Goal: Task Accomplishment & Management: Manage account settings

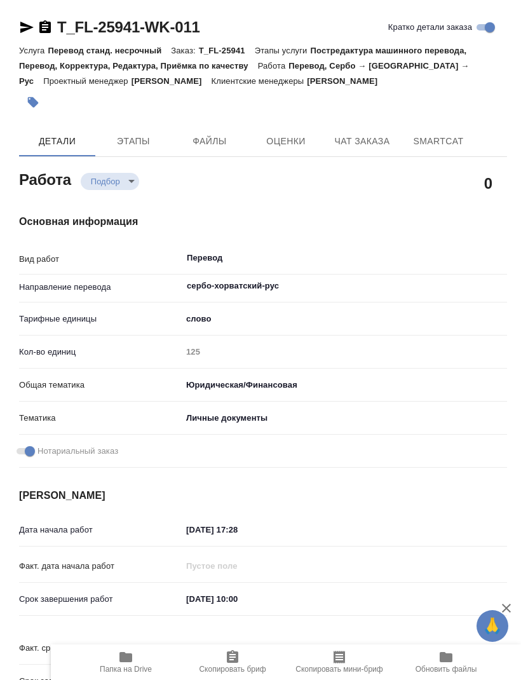
click at [67, 140] on span "Детали" at bounding box center [57, 142] width 61 height 16
click at [123, 176] on body "🙏 .cls-1 fill:#fff; AWATERA [PERSON_NAME] Работы 0 Чаты График Выйти T_FL-25941…" at bounding box center [260, 340] width 521 height 680
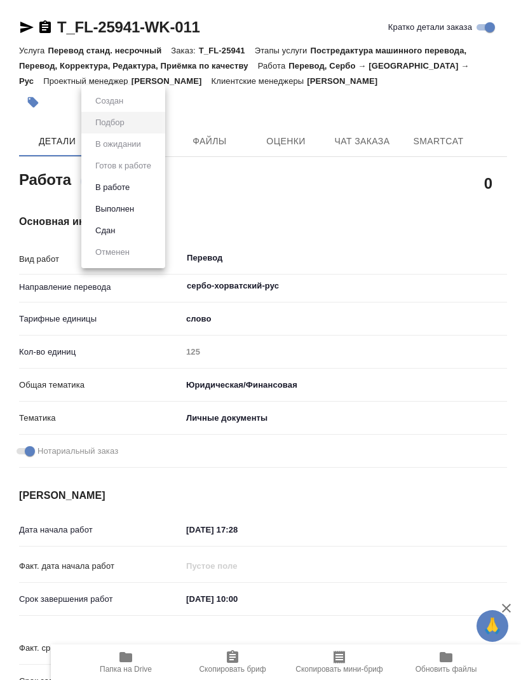
click at [210, 198] on div at bounding box center [260, 340] width 521 height 680
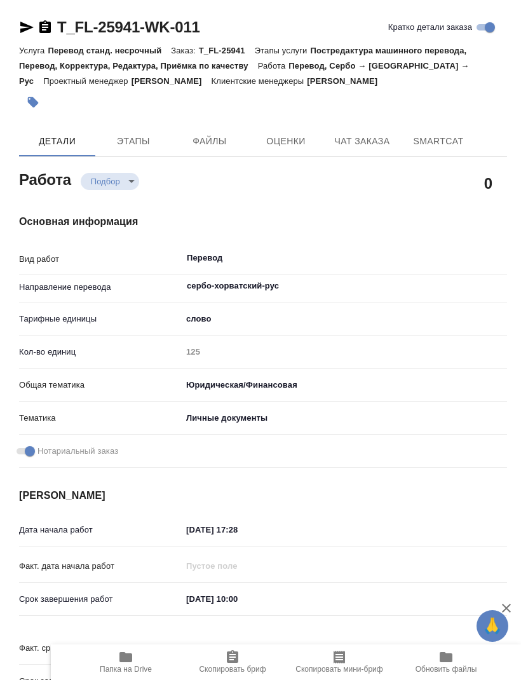
click at [38, 24] on icon "button" at bounding box center [45, 27] width 15 height 15
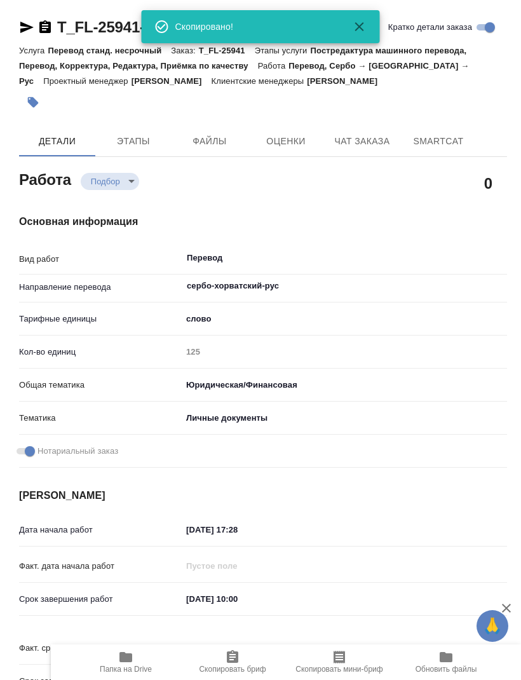
click at [24, 29] on icon "button" at bounding box center [26, 27] width 13 height 11
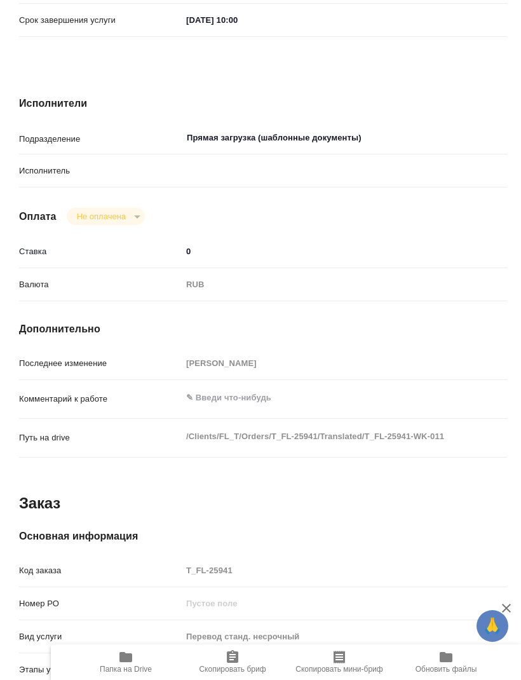
scroll to position [661, 0]
click at [112, 177] on p "Исполнитель" at bounding box center [100, 171] width 163 height 13
click at [116, 177] on p "Исполнитель" at bounding box center [100, 171] width 163 height 13
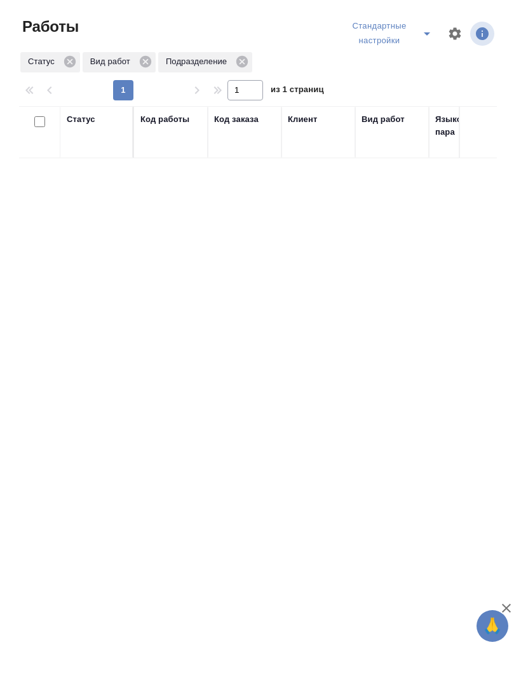
click at [100, 150] on th "Статус" at bounding box center [97, 132] width 74 height 52
click at [106, 148] on div "Статус" at bounding box center [97, 132] width 60 height 38
click at [85, 140] on div "Статус" at bounding box center [97, 132] width 60 height 38
click at [84, 113] on div "Статус" at bounding box center [81, 119] width 29 height 13
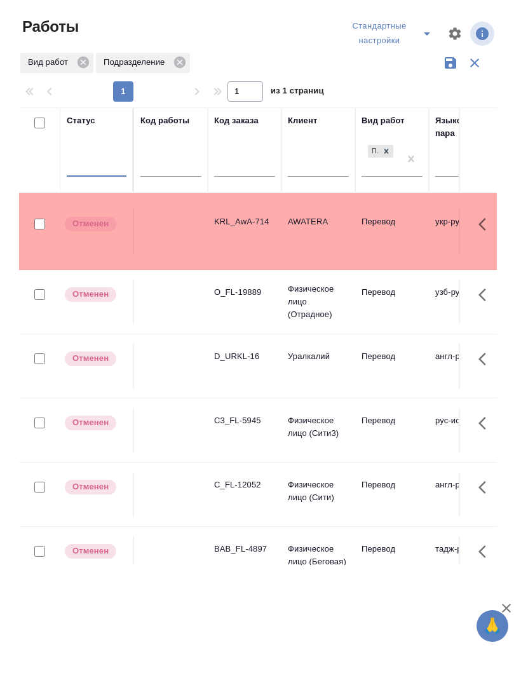
click at [460, 251] on td at bounding box center [478, 231] width 38 height 45
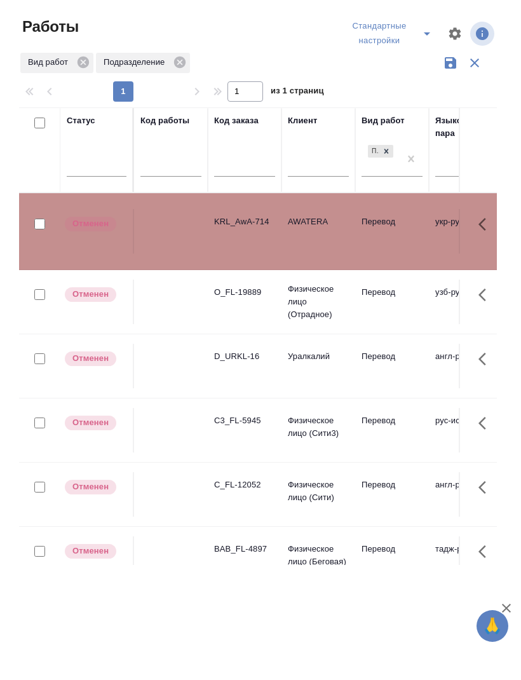
click at [308, 45] on div at bounding box center [263, 34] width 163 height 34
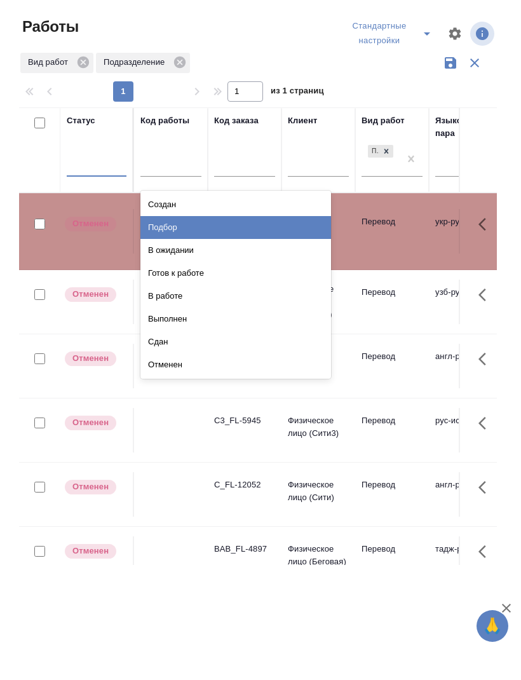
click at [188, 230] on div "Подбор" at bounding box center [236, 227] width 191 height 23
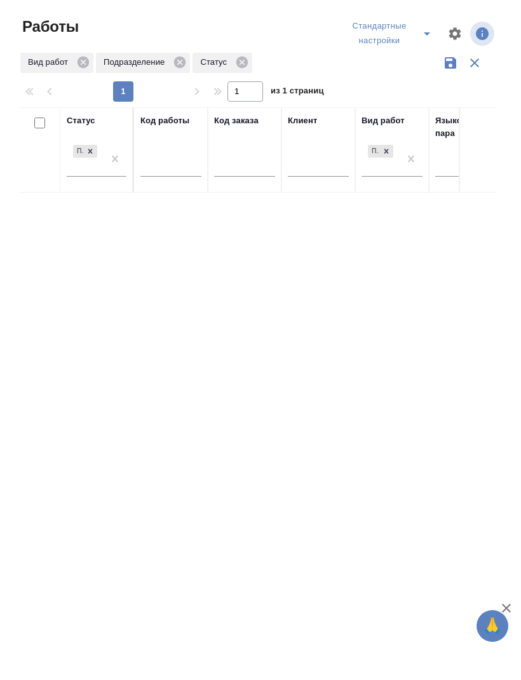
click at [395, 125] on div "Вид работ" at bounding box center [383, 120] width 43 height 13
click at [385, 122] on div "Вид работ" at bounding box center [383, 119] width 43 height 13
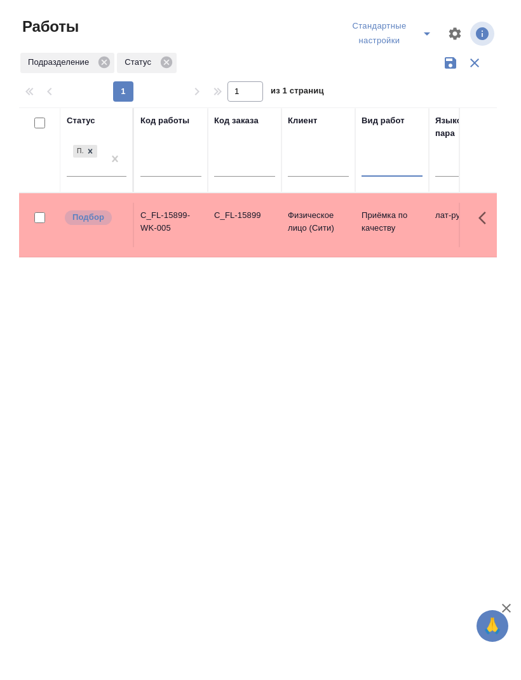
click at [415, 31] on button "split button" at bounding box center [427, 34] width 25 height 34
click at [403, 68] on li "мои заказы" at bounding box center [392, 65] width 95 height 20
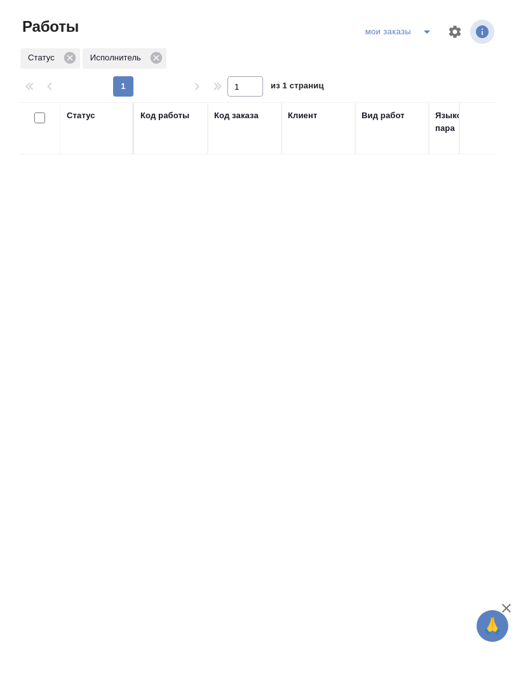
click at [93, 121] on div "Статус" at bounding box center [81, 115] width 29 height 13
click at [415, 38] on button "split button" at bounding box center [427, 32] width 25 height 20
click at [430, 63] on li "Стандартные настройки" at bounding box center [399, 57] width 122 height 20
